Goal: Find specific page/section: Find specific page/section

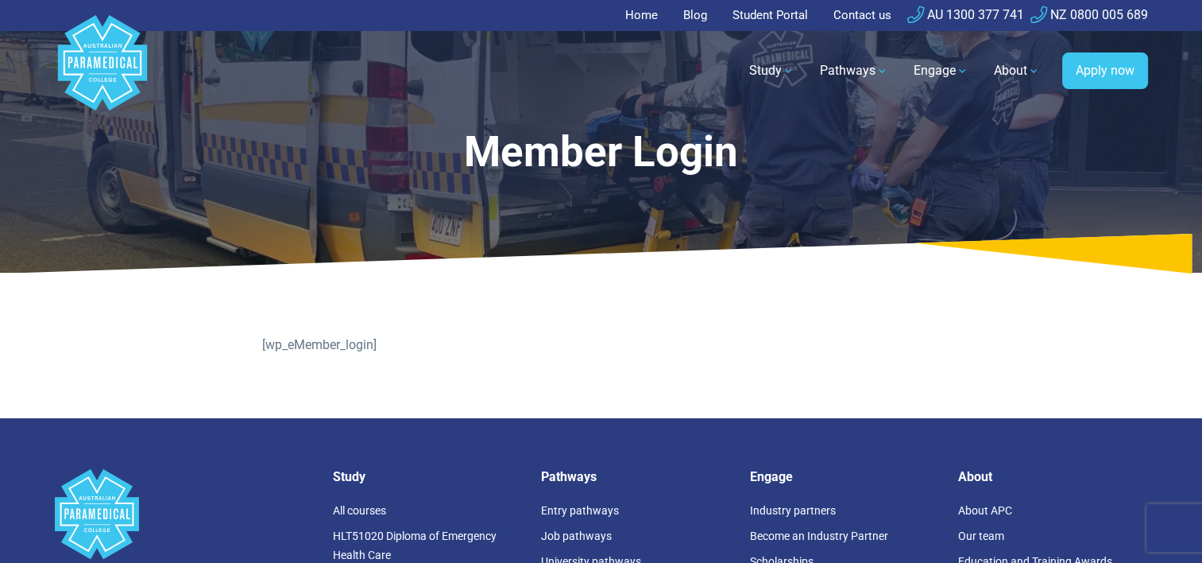
click at [116, 81] on polygon "Australian Paramedical College" at bounding box center [101, 62] width 89 height 95
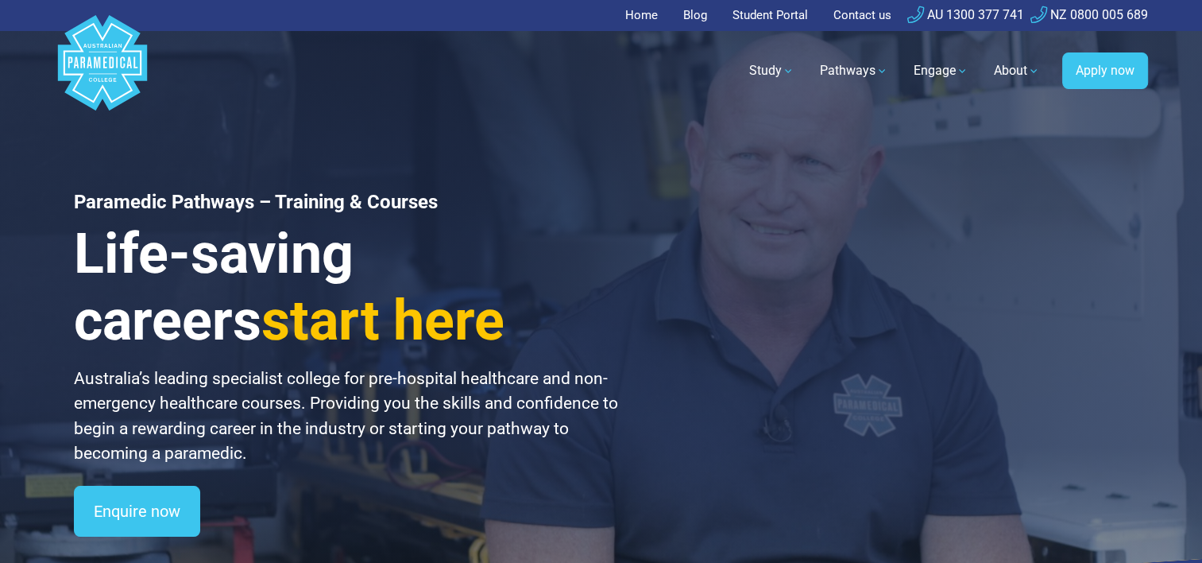
click at [773, 19] on link "Student Portal" at bounding box center [770, 15] width 95 height 31
